Goal: Check status: Check status

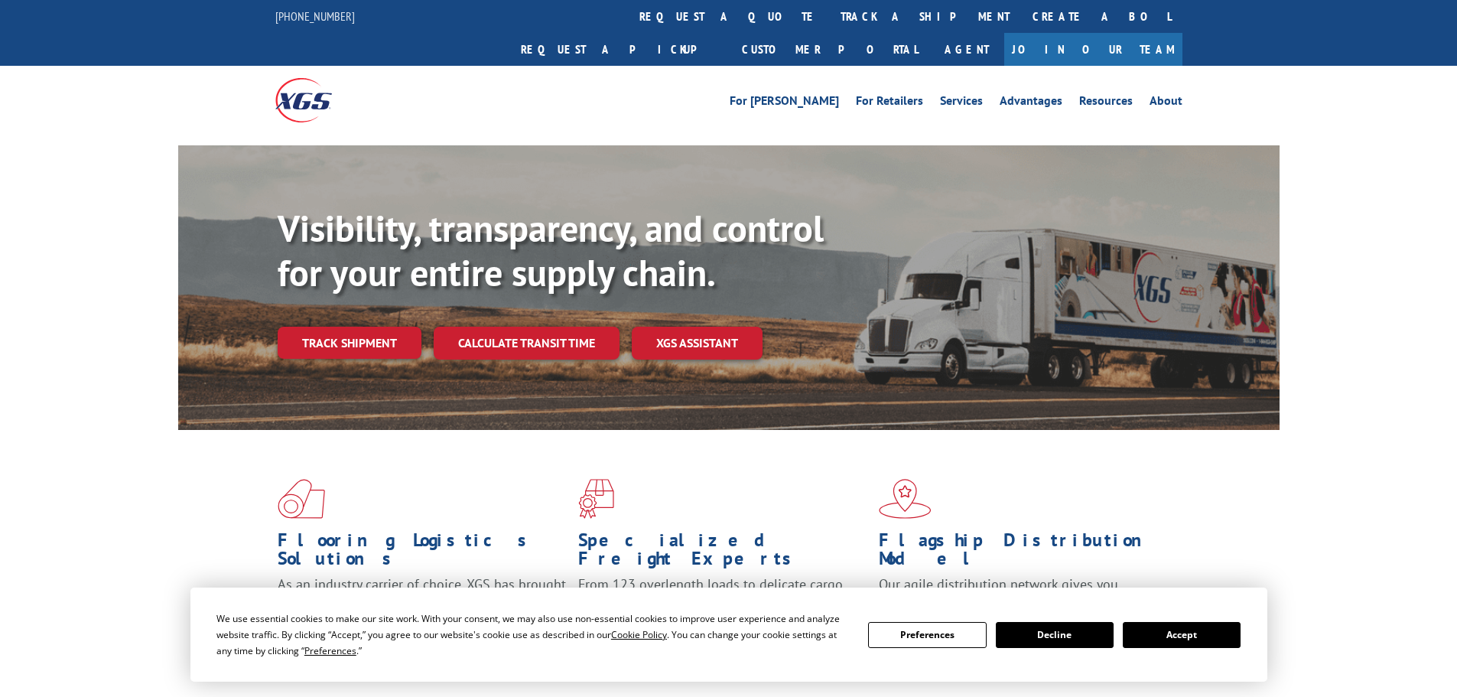
click at [541, 327] on link "Calculate transit time" at bounding box center [527, 343] width 186 height 33
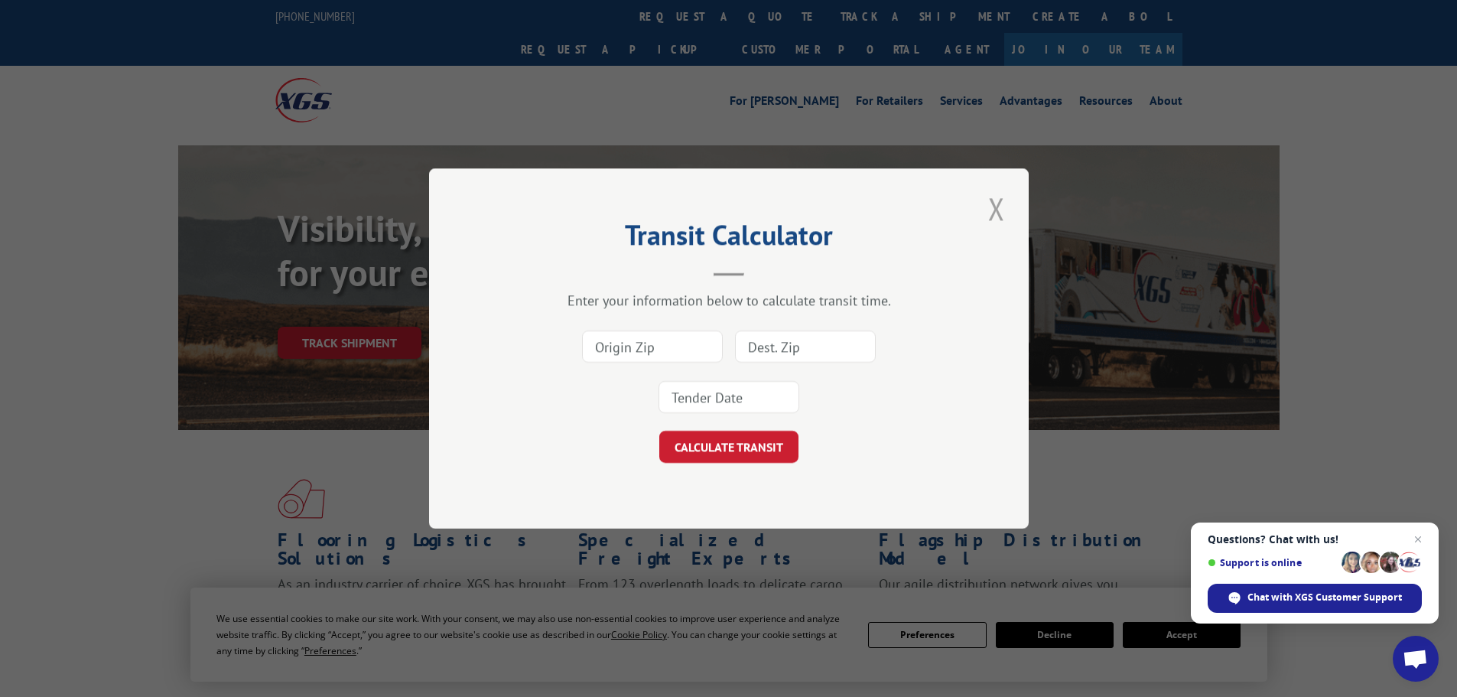
click at [994, 210] on button "Close modal" at bounding box center [997, 208] width 26 height 42
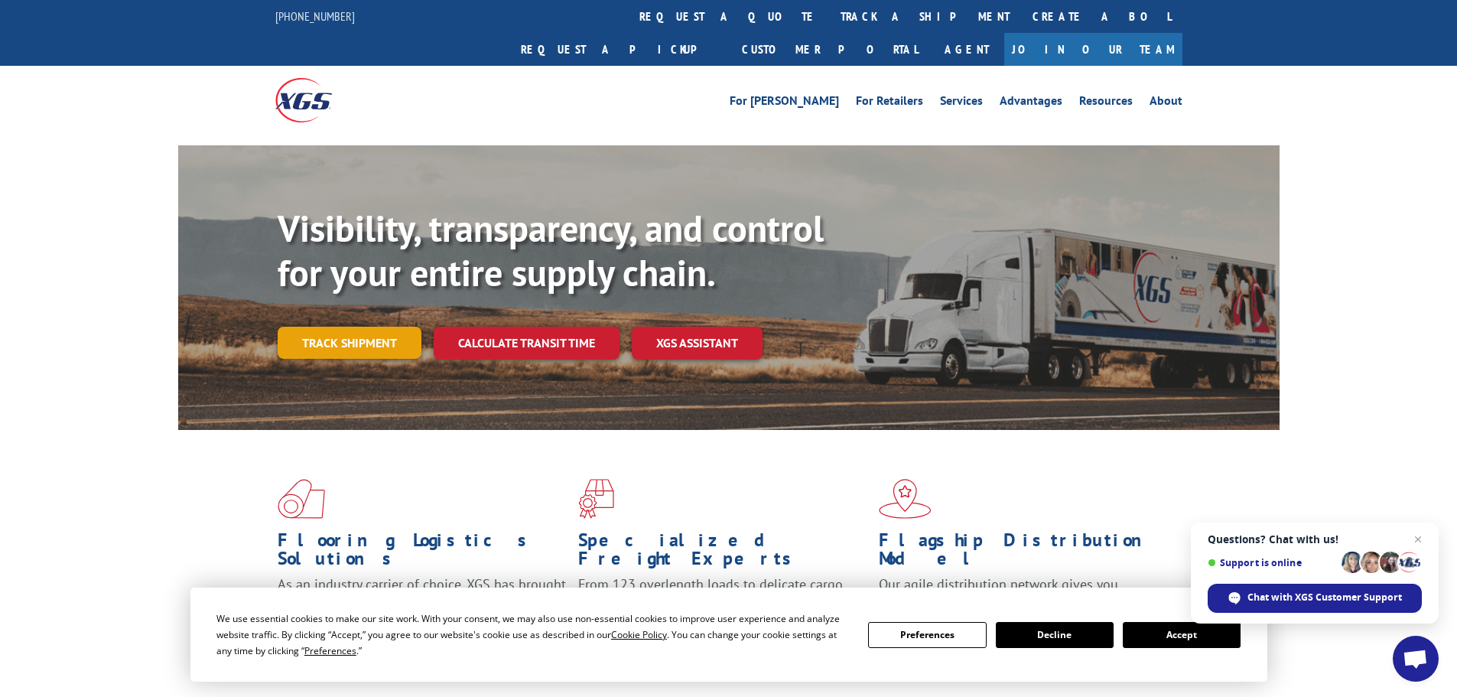
click at [360, 327] on link "Track shipment" at bounding box center [350, 343] width 144 height 32
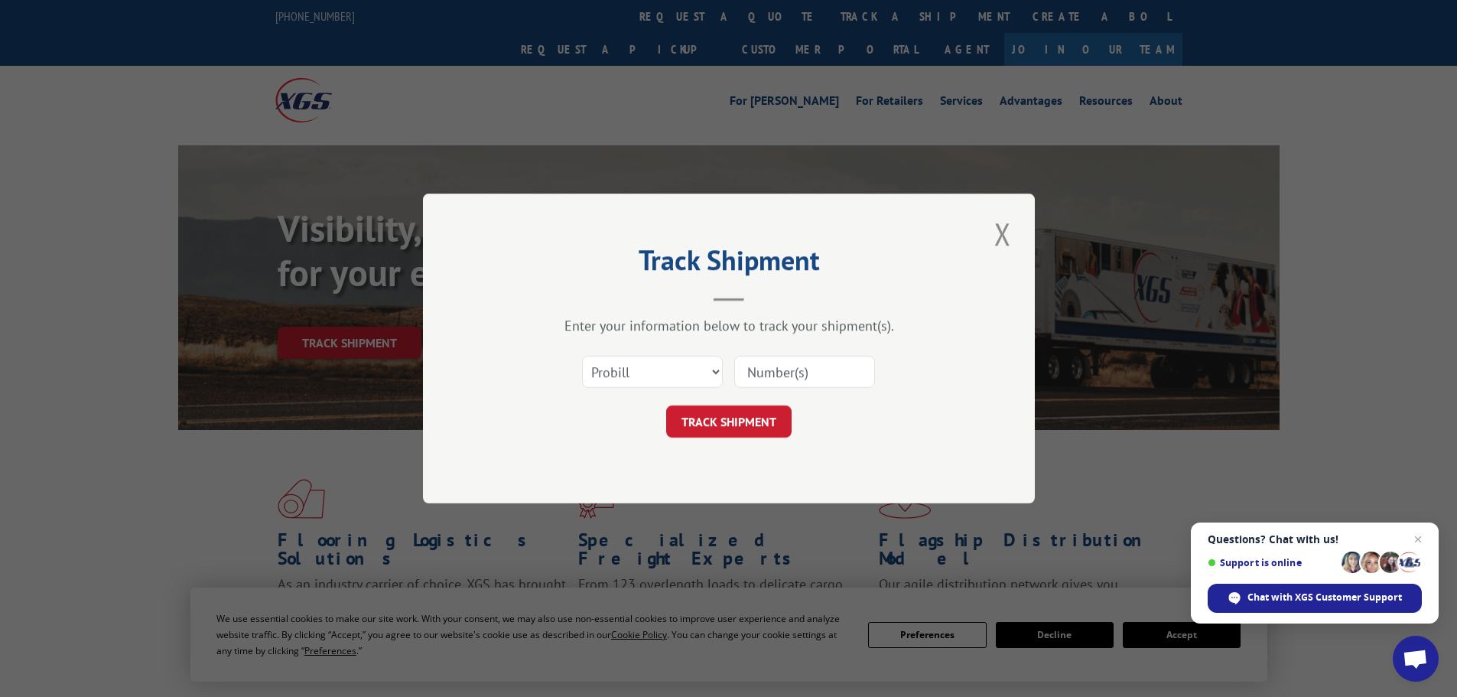
click at [793, 382] on input at bounding box center [804, 372] width 141 height 32
paste input "17060138"
type input "17060138"
click at [666, 405] on button "TRACK SHIPMENT" at bounding box center [728, 421] width 125 height 32
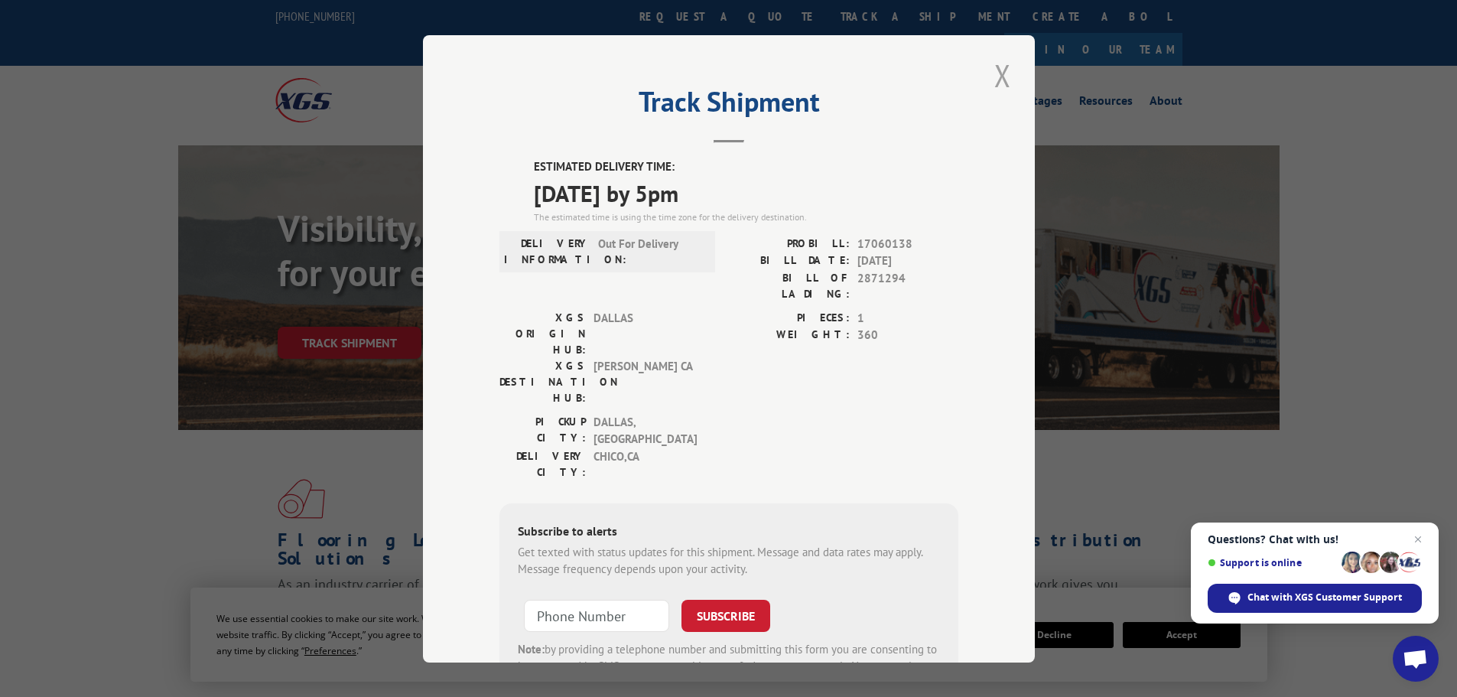
click at [991, 77] on button "Close modal" at bounding box center [1003, 75] width 26 height 42
